Goal: Find specific page/section: Find specific page/section

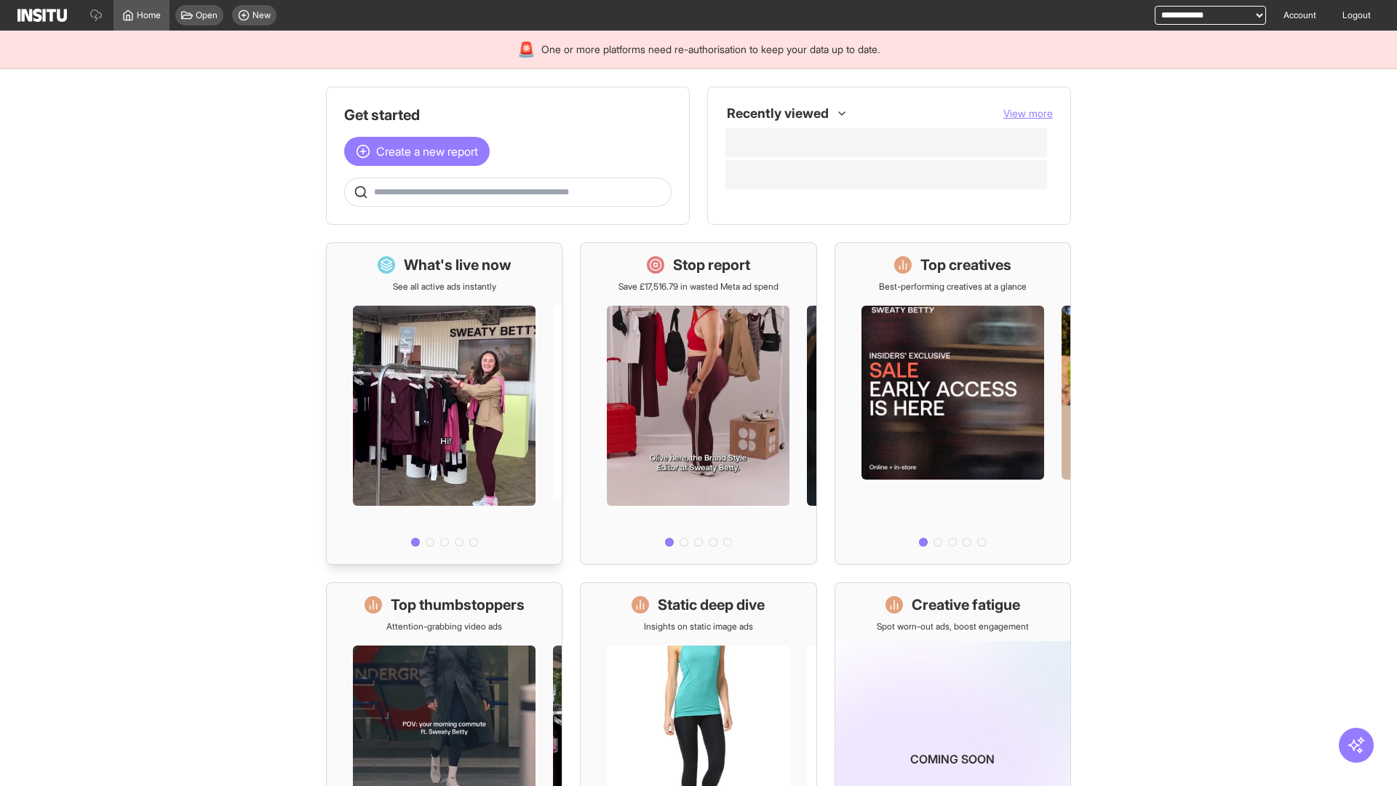
click at [444, 403] on div at bounding box center [444, 423] width 235 height 260
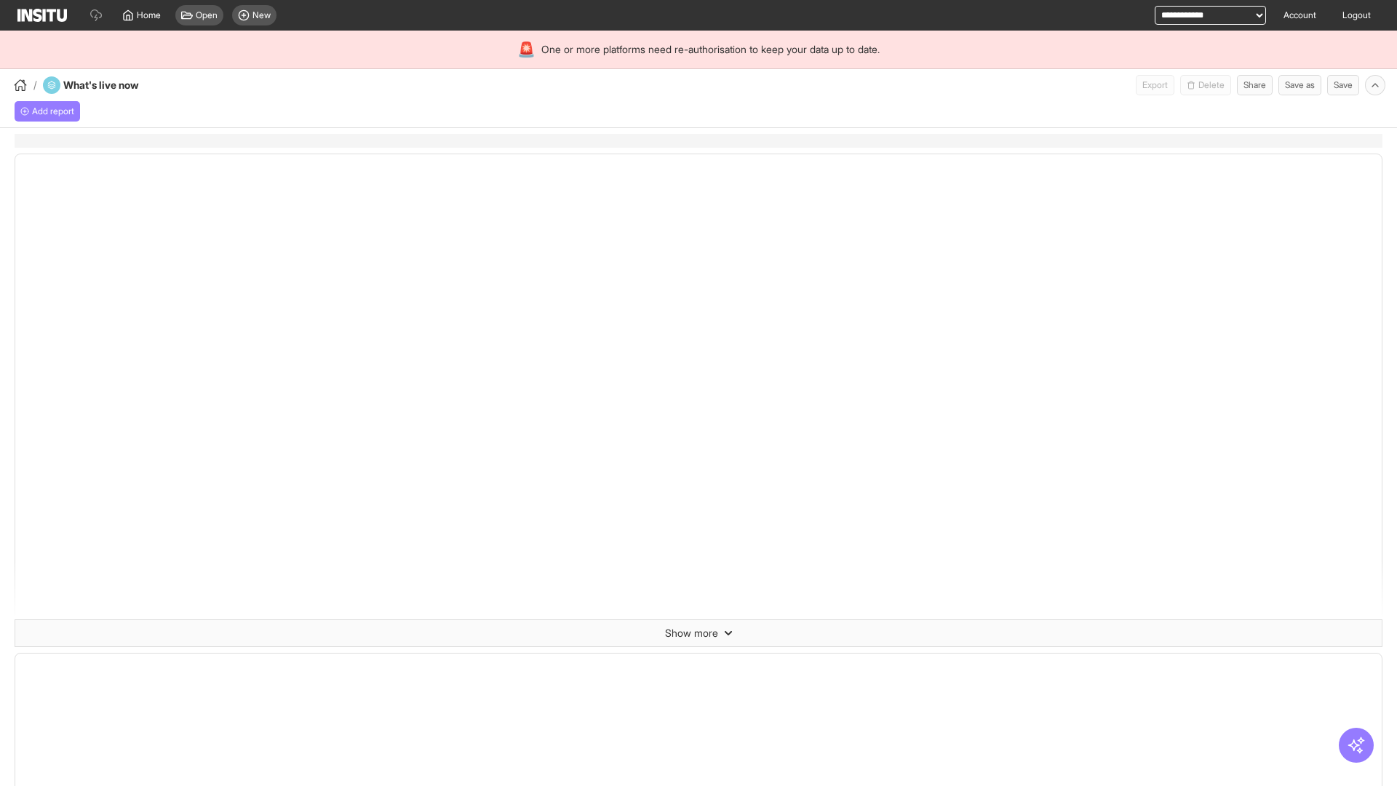
select select "**"
